Goal: Task Accomplishment & Management: Manage account settings

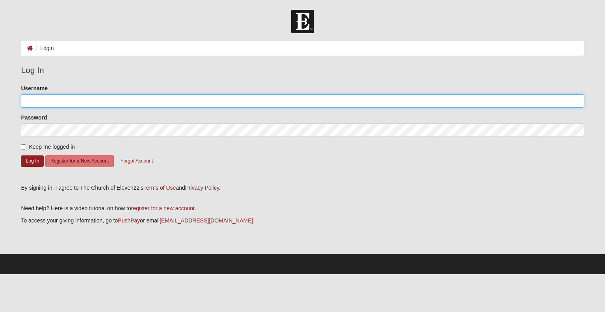
type input "[EMAIL_ADDRESS][DOMAIN_NAME]"
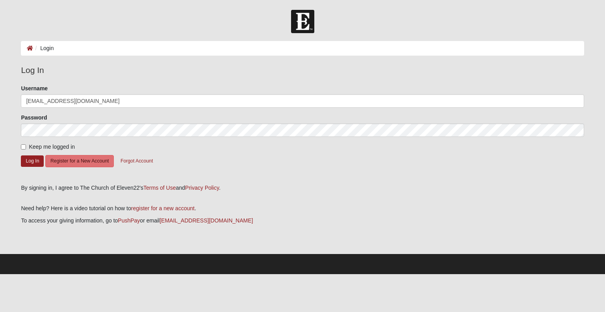
click at [22, 143] on label "Keep me logged in" at bounding box center [48, 147] width 54 height 8
click at [22, 144] on input "Keep me logged in" at bounding box center [23, 146] width 5 height 5
checkbox input "true"
click at [30, 158] on button "Log In" at bounding box center [32, 160] width 23 height 11
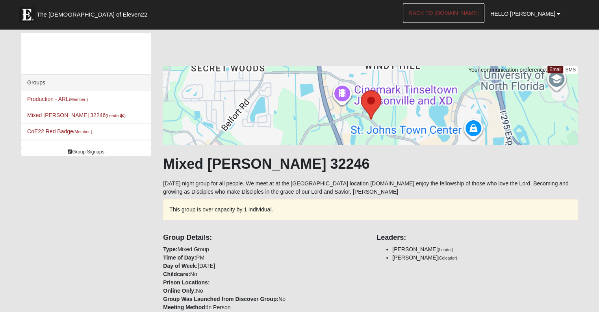
click at [478, 11] on link "Back to [DOMAIN_NAME]" at bounding box center [444, 13] width 82 height 20
